Goal: Task Accomplishment & Management: Manage account settings

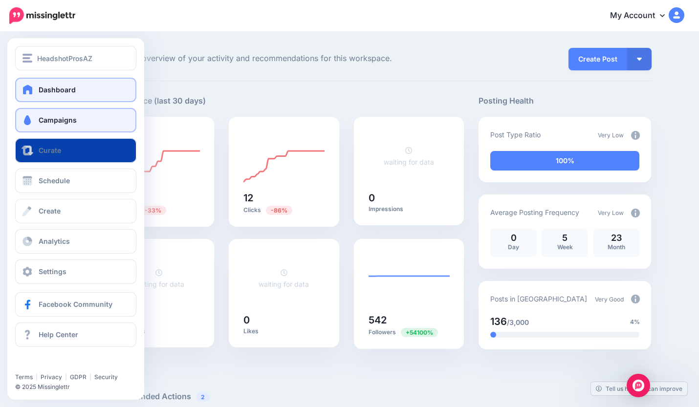
click at [52, 123] on span "Campaigns" at bounding box center [58, 120] width 38 height 8
click at [44, 120] on span "Campaigns" at bounding box center [58, 120] width 38 height 8
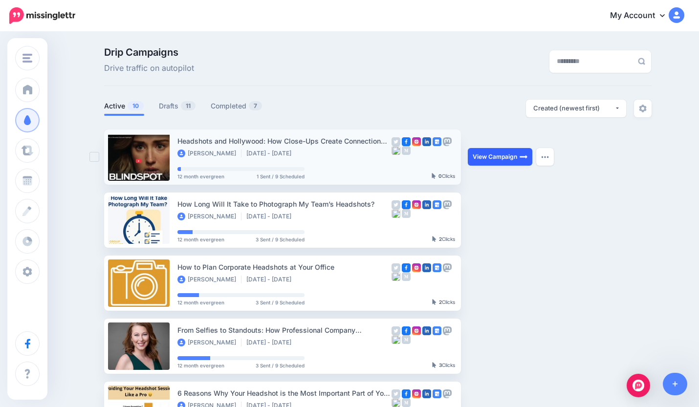
click at [496, 155] on link "View Campaign" at bounding box center [500, 157] width 65 height 18
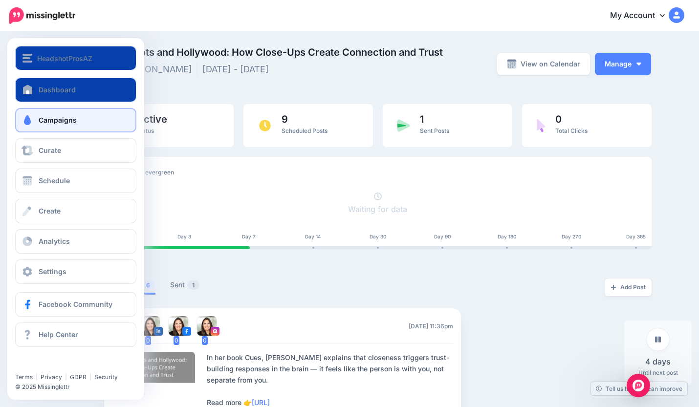
click at [52, 121] on span "Campaigns" at bounding box center [58, 120] width 38 height 8
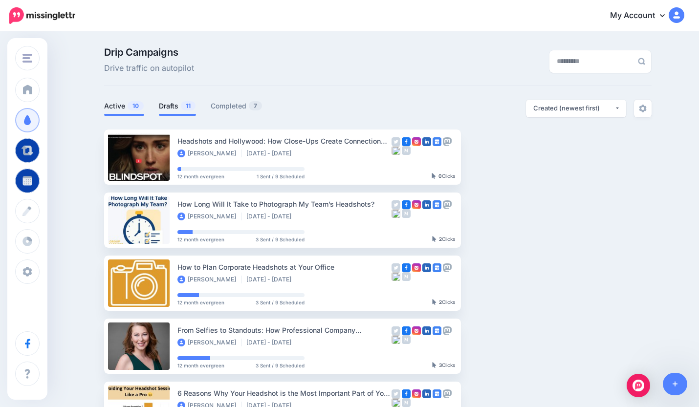
click at [168, 106] on link "Drafts 11" at bounding box center [177, 106] width 37 height 12
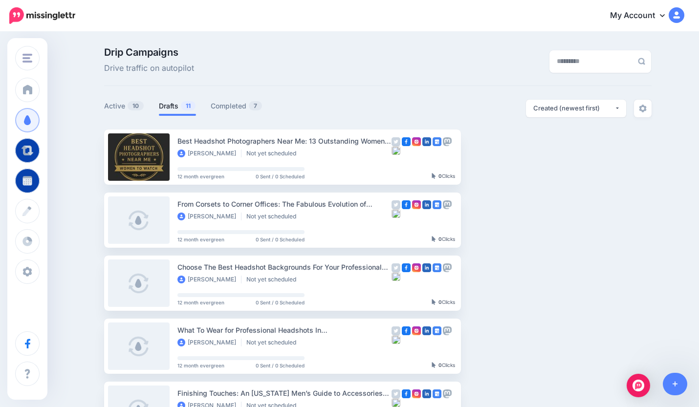
click at [270, 67] on div "Drip Campaigns Drive traffic on autopilot" at bounding box center [284, 60] width 375 height 27
click at [231, 103] on link "Completed 7" at bounding box center [237, 106] width 52 height 12
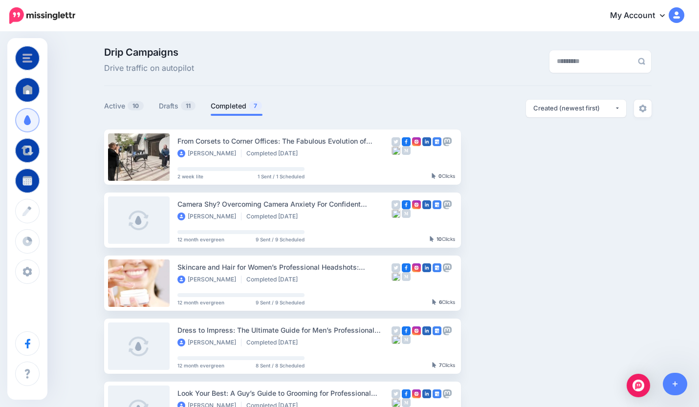
click at [214, 73] on div "Drip Campaigns Drive traffic on autopilot" at bounding box center [284, 60] width 375 height 27
